Goal: Task Accomplishment & Management: Complete application form

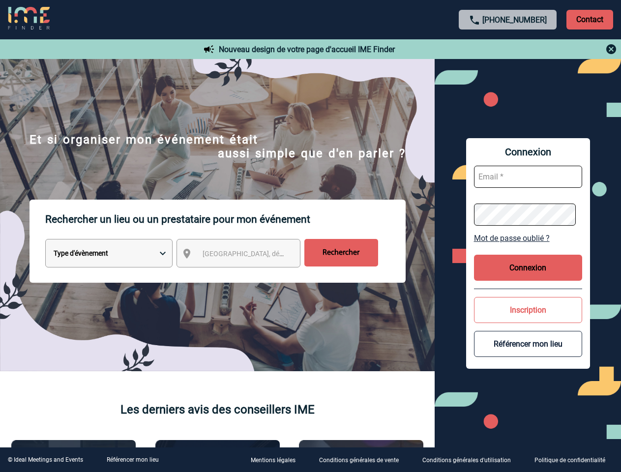
click at [310, 236] on p "Rechercher un lieu ou un prestataire pour mon événement" at bounding box center [225, 219] width 360 height 39
click at [589, 19] on p "Contact" at bounding box center [589, 20] width 47 height 20
click at [508, 49] on div at bounding box center [508, 49] width 219 height 12
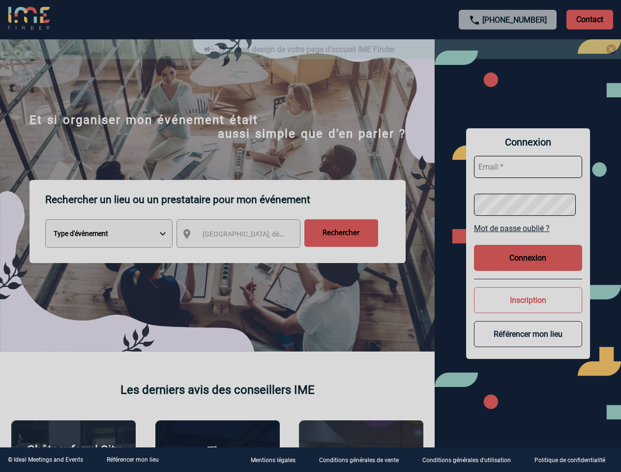
click at [247, 255] on div at bounding box center [310, 236] width 621 height 472
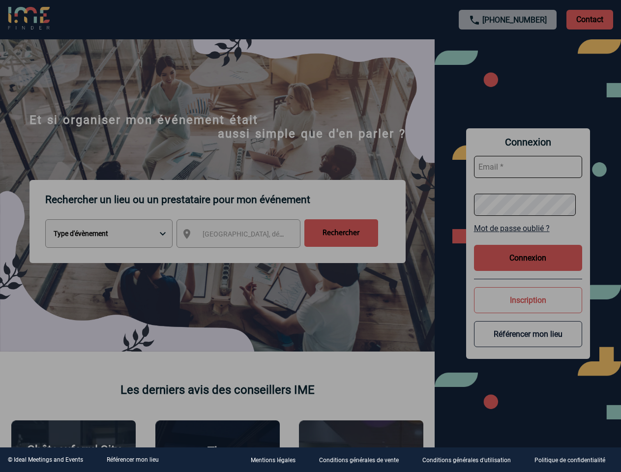
click at [528, 238] on div at bounding box center [310, 236] width 621 height 472
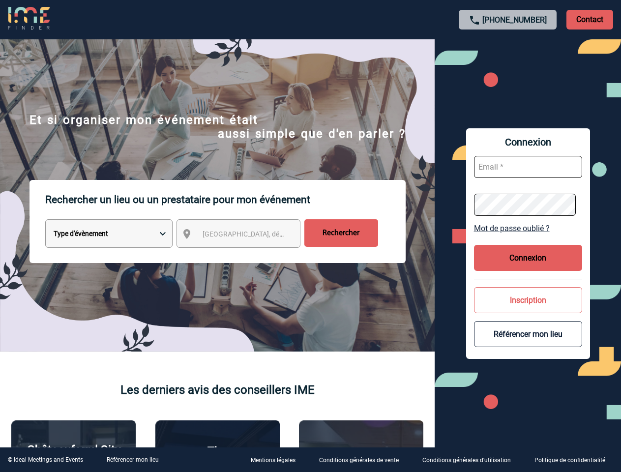
click at [528, 267] on button "Connexion" at bounding box center [528, 258] width 108 height 26
click at [528, 310] on button "Inscription" at bounding box center [528, 300] width 108 height 26
click at [205, 156] on div at bounding box center [102, 78] width 205 height 156
click at [132, 460] on link "Référencer mon lieu" at bounding box center [133, 459] width 52 height 7
